Goal: Information Seeking & Learning: Learn about a topic

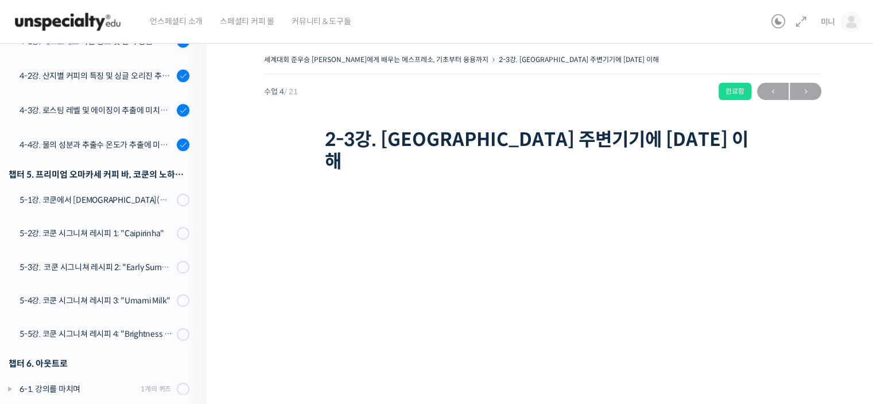
click at [90, 29] on img at bounding box center [67, 22] width 113 height 34
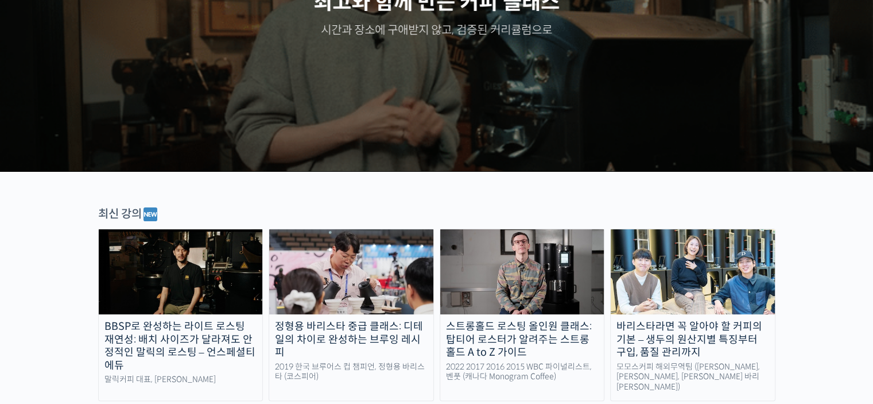
scroll to position [345, 0]
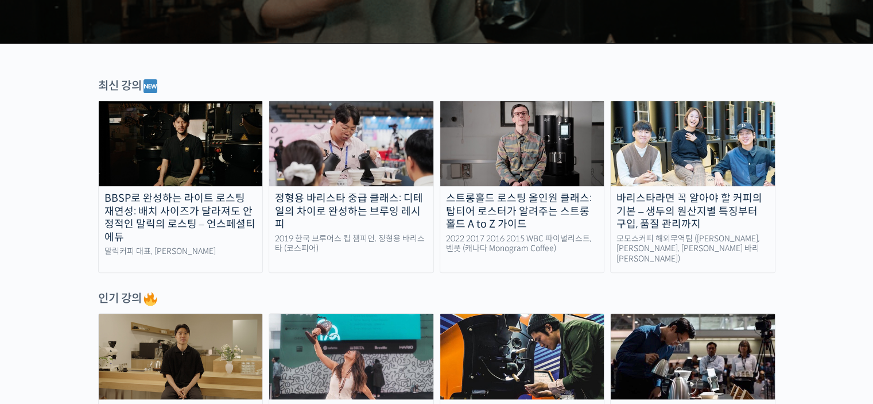
drag, startPoint x: 339, startPoint y: 36, endPoint x: 13, endPoint y: 192, distance: 361.9
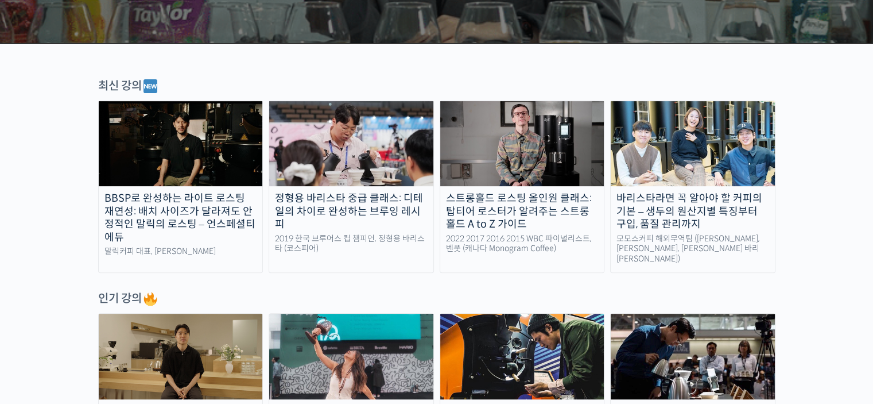
click at [122, 152] on img at bounding box center [181, 143] width 164 height 85
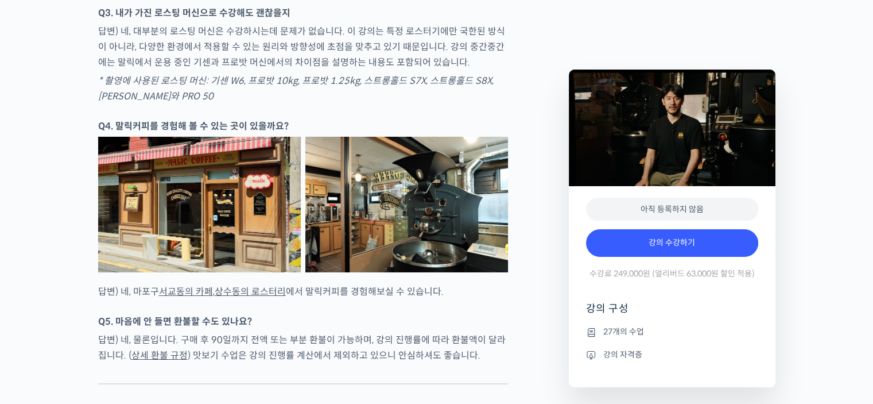
scroll to position [4019, 0]
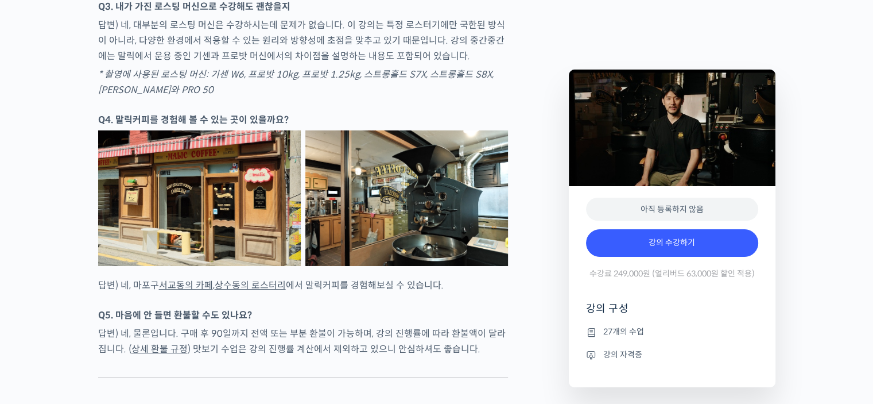
click at [187, 291] on link "서교동의 카페" at bounding box center [186, 285] width 54 height 12
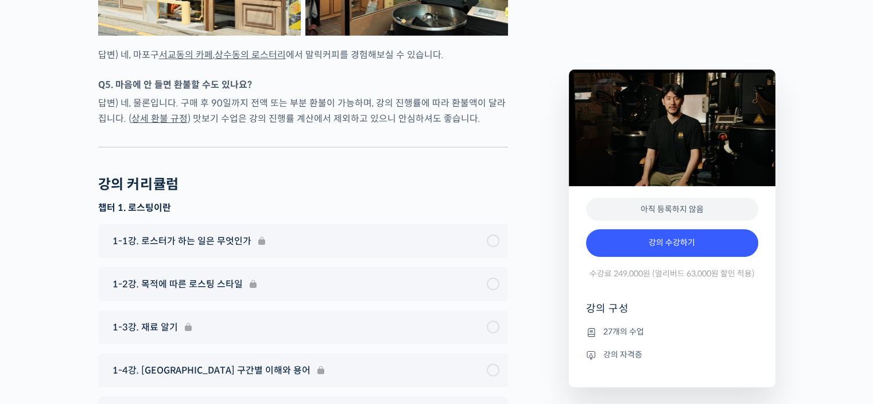
click at [273, 61] on link "상수동의 로스터리" at bounding box center [250, 55] width 71 height 12
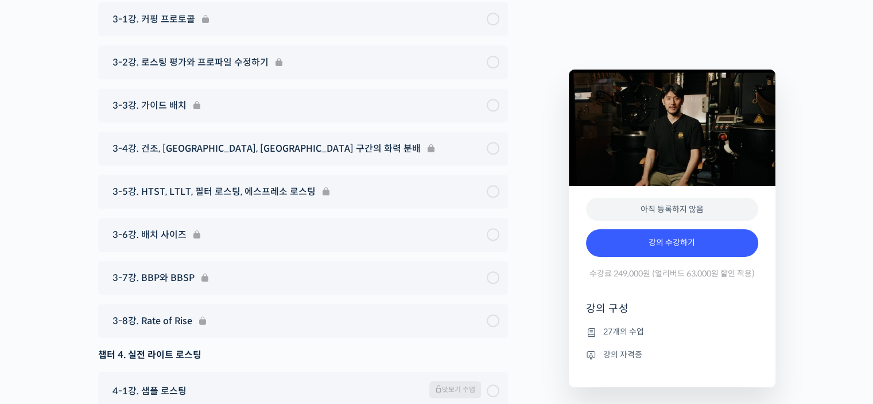
scroll to position [4940, 0]
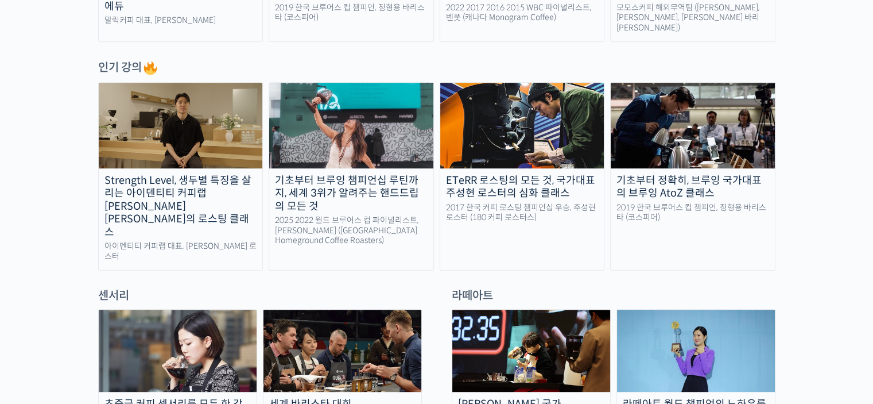
scroll to position [574, 0]
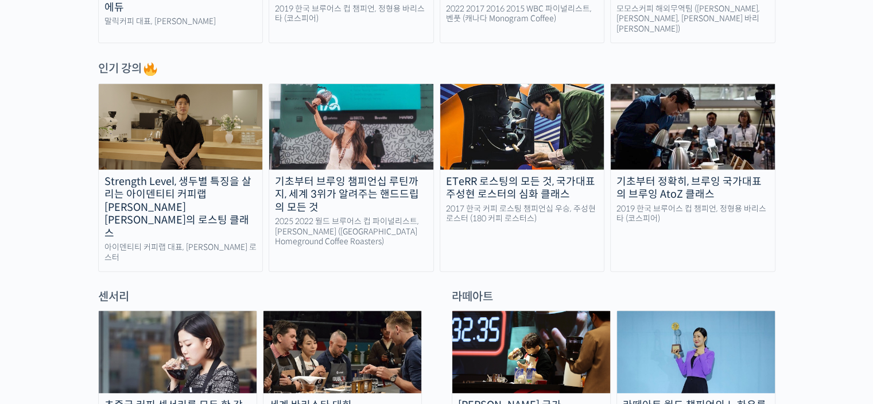
click at [370, 185] on div "기초부터 브루잉 챔피언십 루틴까지, 세계 3위가 알려주는 핸드드립의 모든 것" at bounding box center [351, 194] width 164 height 39
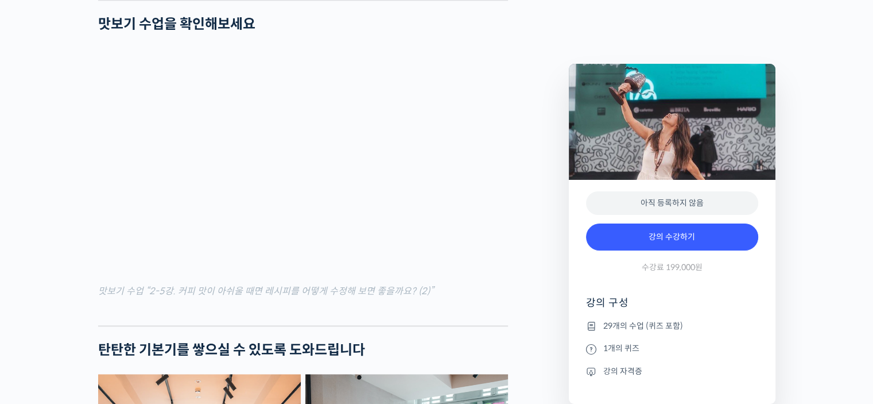
scroll to position [1665, 0]
